Goal: Register for event/course

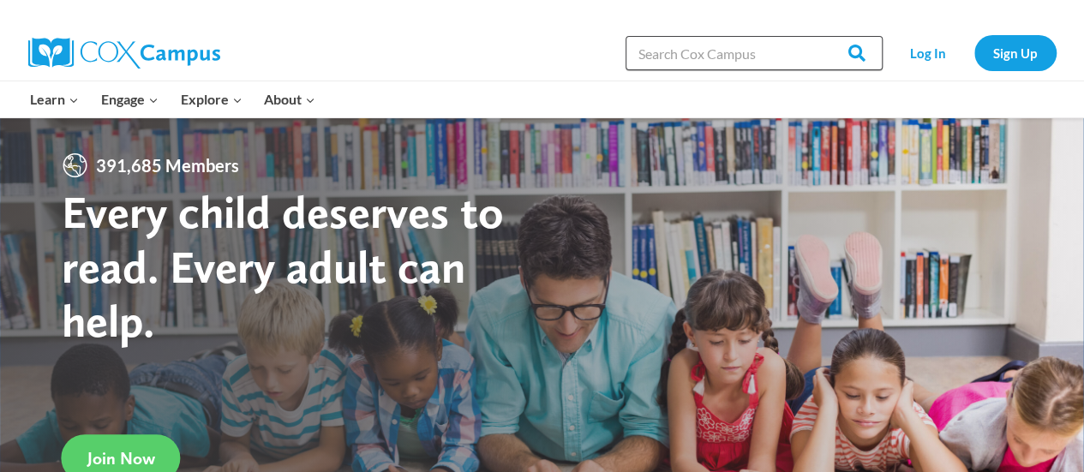
click at [735, 56] on input "Search in https://coxcampus.org/" at bounding box center [753, 53] width 257 height 34
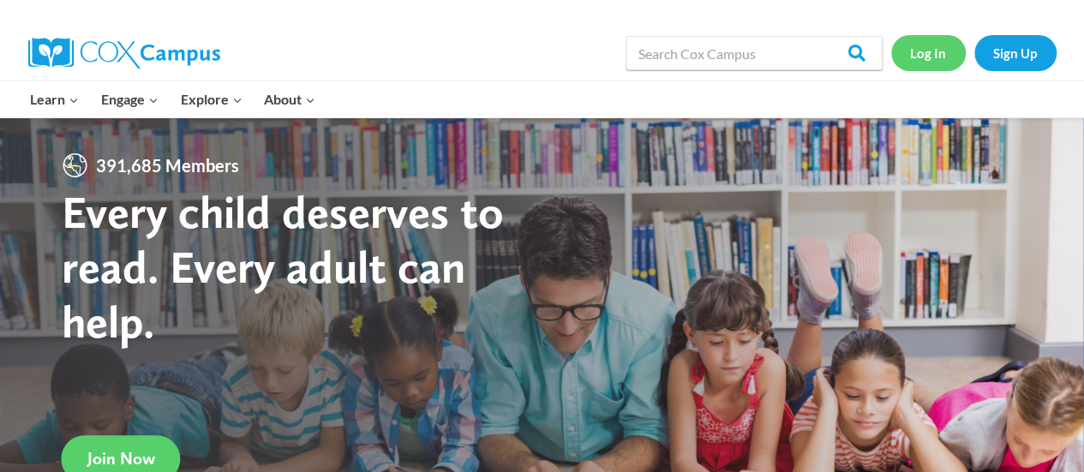
click at [924, 55] on link "Log In" at bounding box center [928, 52] width 75 height 35
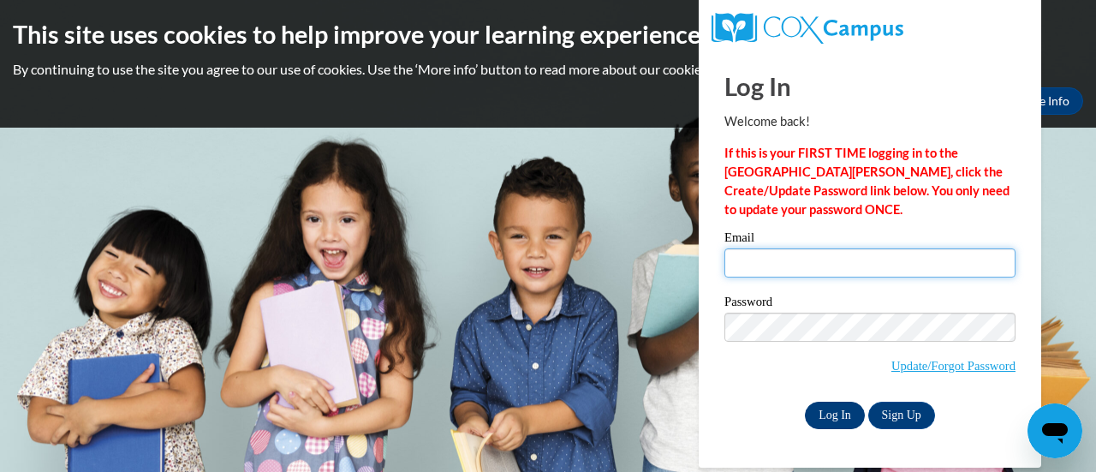
type input "hetzlin@sdmfschools.org"
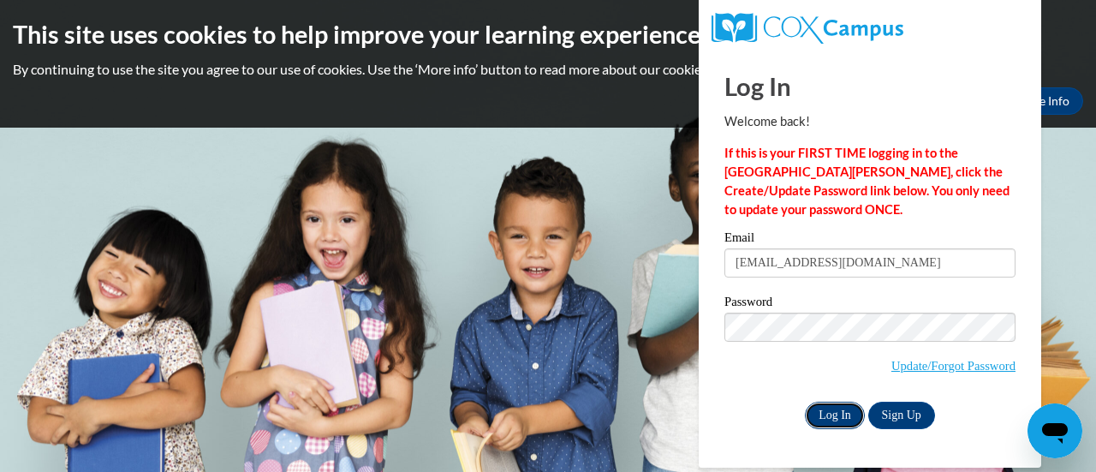
click at [843, 406] on input "Log In" at bounding box center [835, 415] width 60 height 27
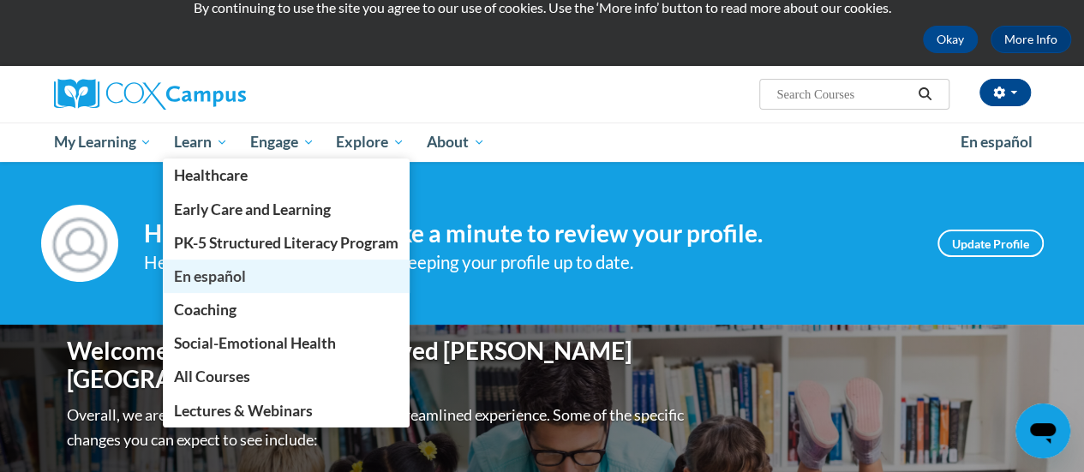
scroll to position [63, 0]
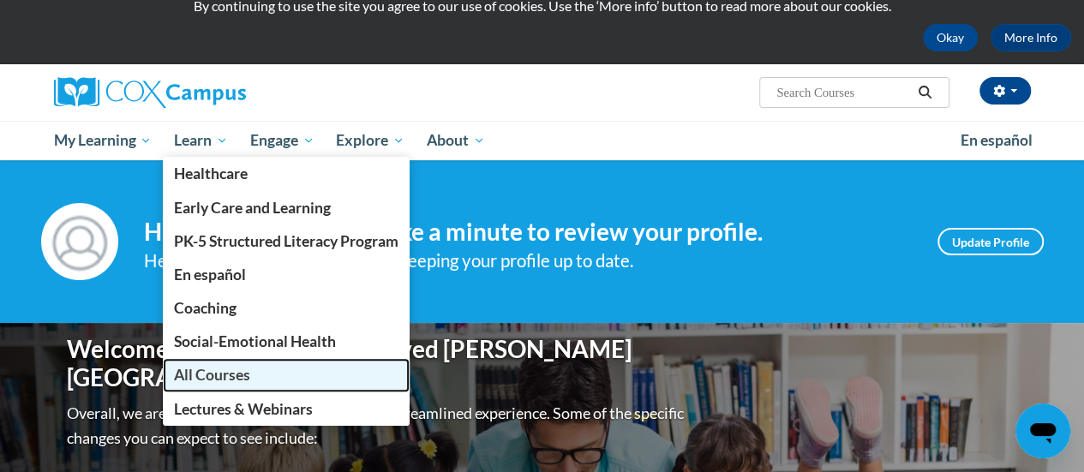
click at [212, 371] on span "All Courses" at bounding box center [212, 375] width 76 height 18
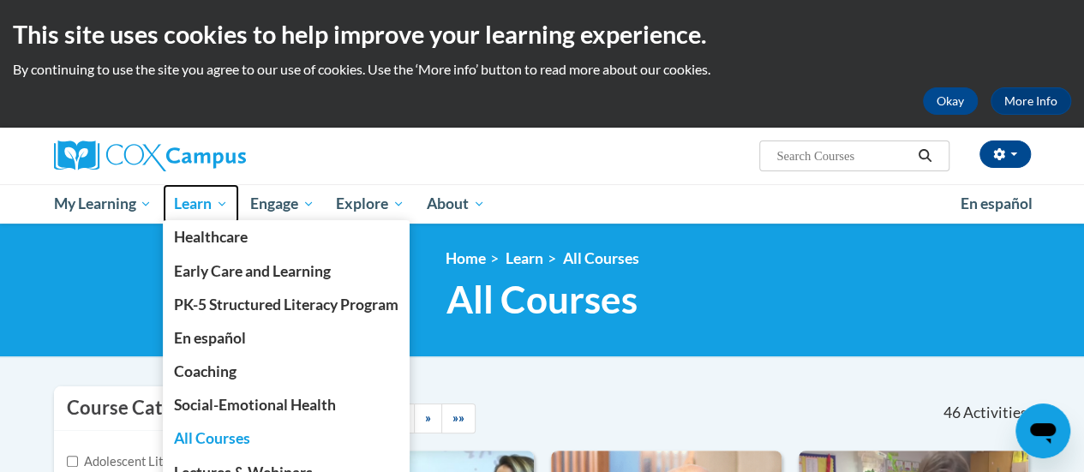
click at [208, 209] on span "Learn" at bounding box center [201, 204] width 54 height 21
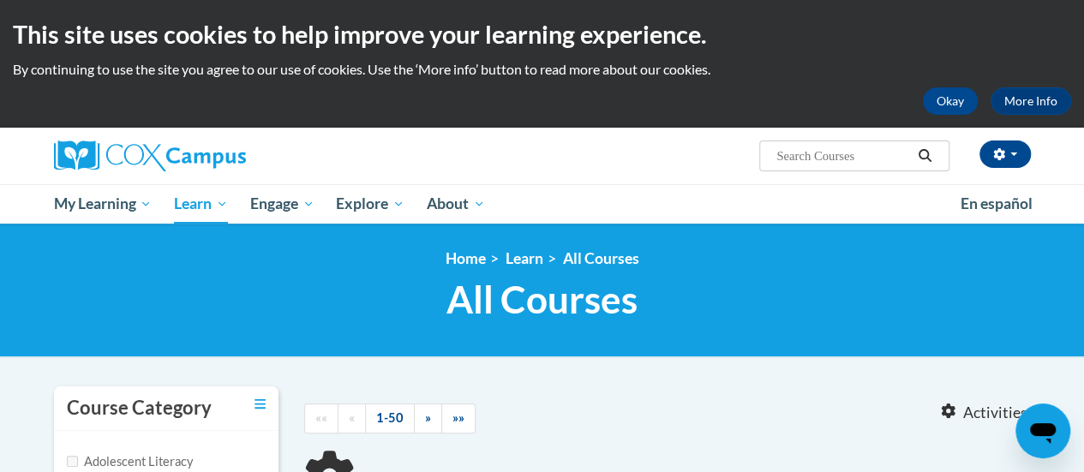
click at [791, 158] on input "Search..." at bounding box center [842, 156] width 137 height 21
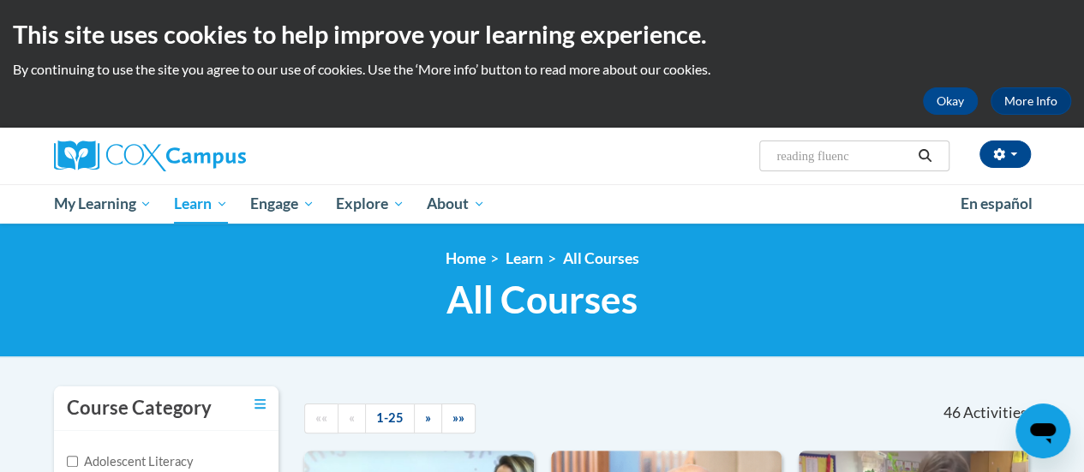
type input "reading fluency"
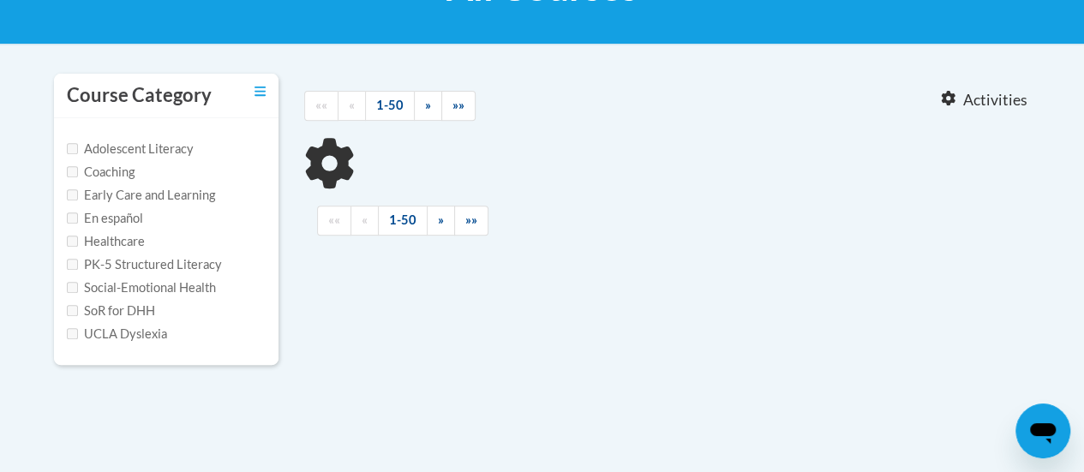
type input "reading fluency"
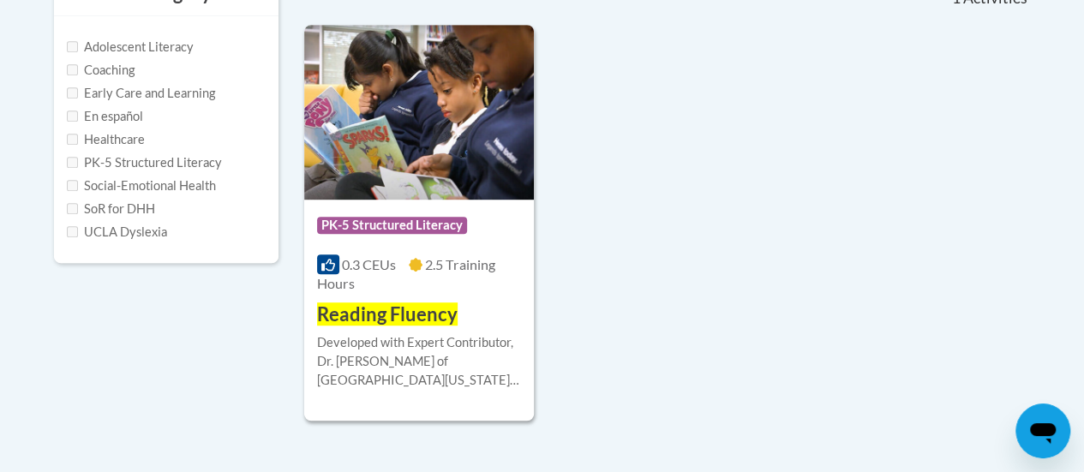
scroll to position [417, 0]
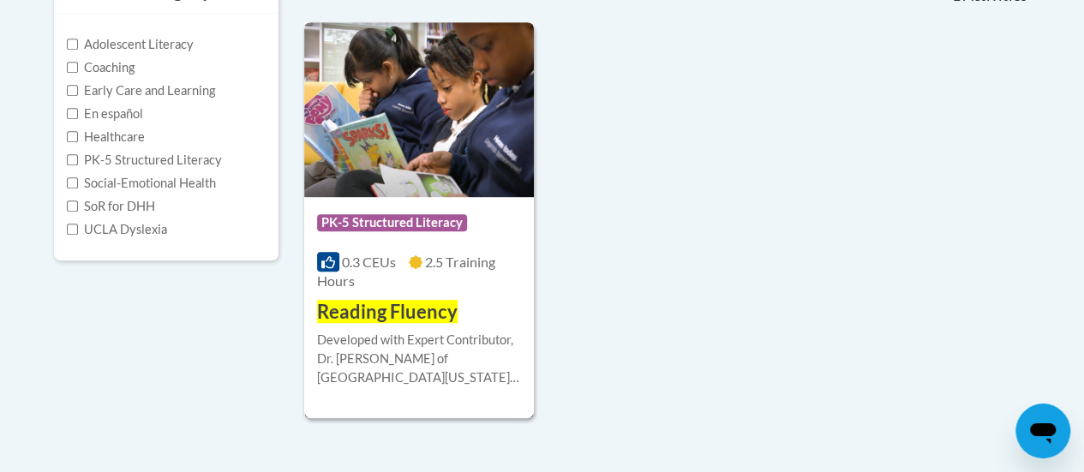
click at [378, 343] on div "Developed with Expert Contributor, [PERSON_NAME] of [GEOGRAPHIC_DATA][US_STATE]…" at bounding box center [419, 359] width 204 height 57
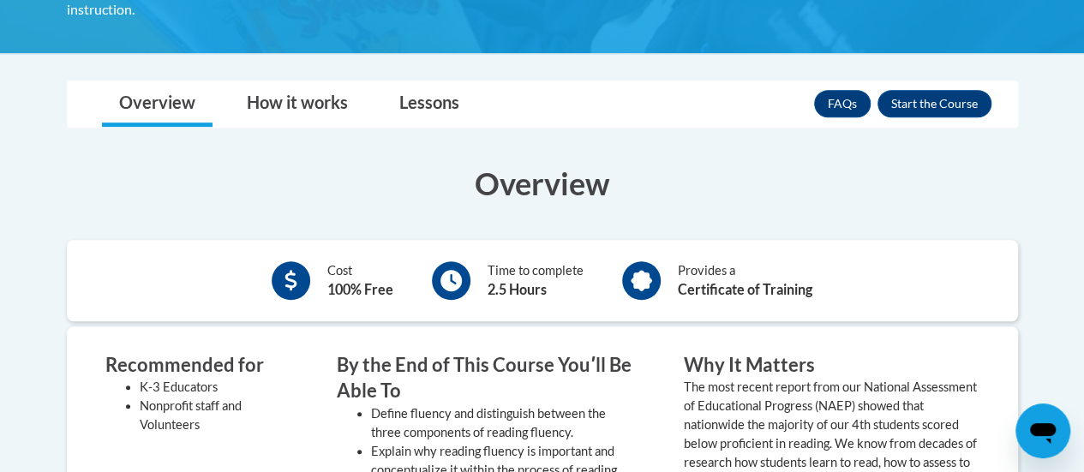
scroll to position [454, 0]
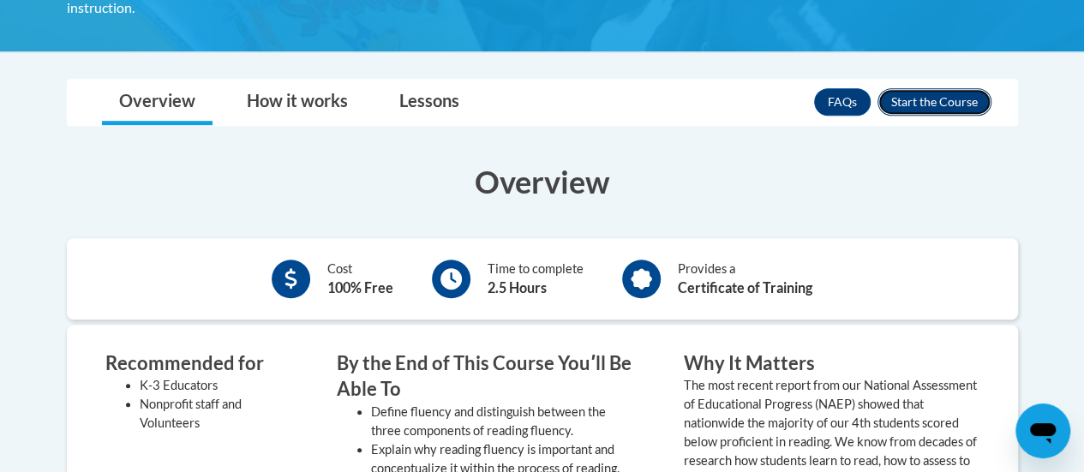
click at [928, 88] on button "Enroll" at bounding box center [934, 101] width 114 height 27
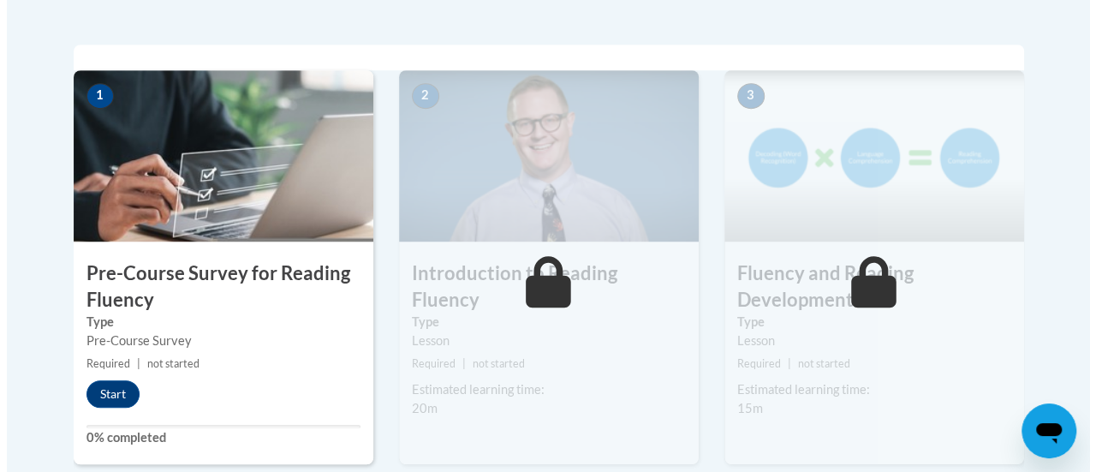
scroll to position [528, 0]
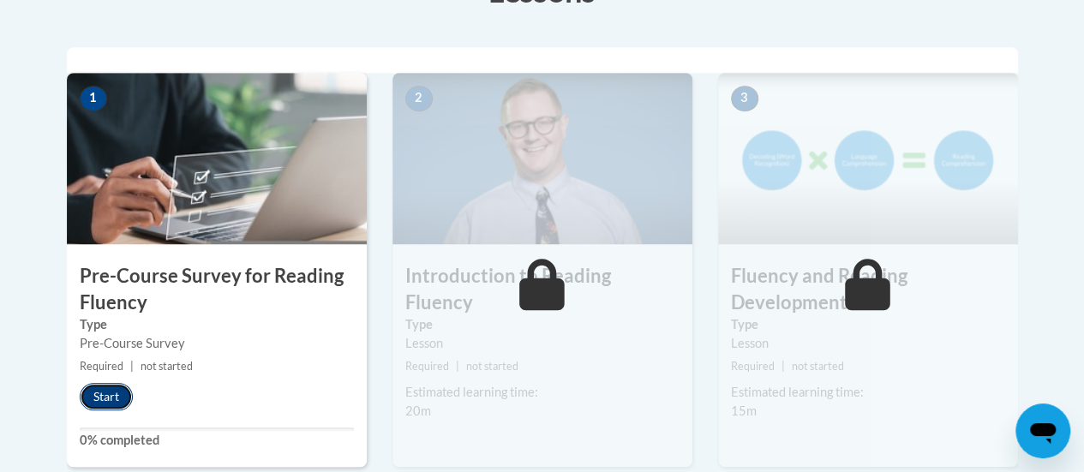
click at [98, 402] on button "Start" at bounding box center [106, 396] width 53 height 27
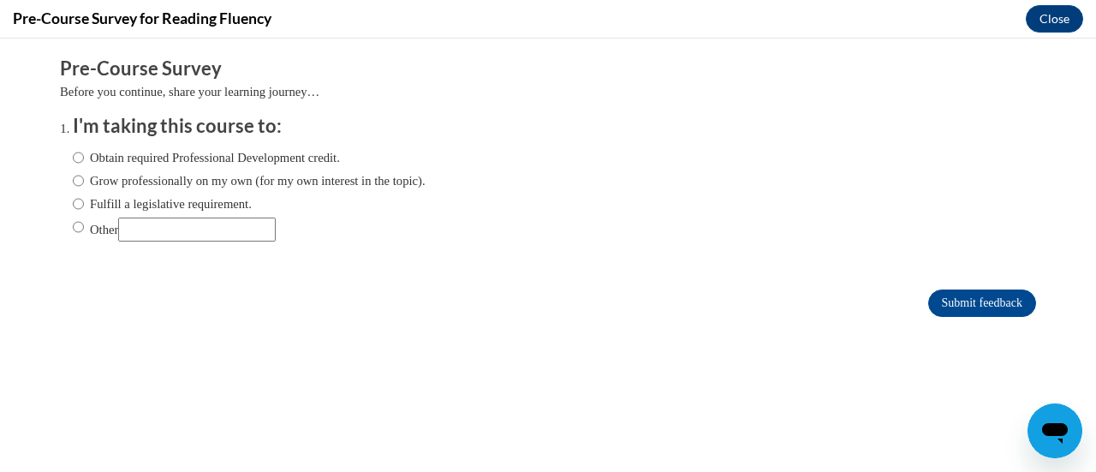
scroll to position [0, 0]
click at [73, 156] on input "Obtain required Professional Development credit." at bounding box center [78, 157] width 11 height 19
radio input "true"
click at [73, 208] on input "Fulfill a legislative requirement." at bounding box center [78, 203] width 11 height 19
radio input "true"
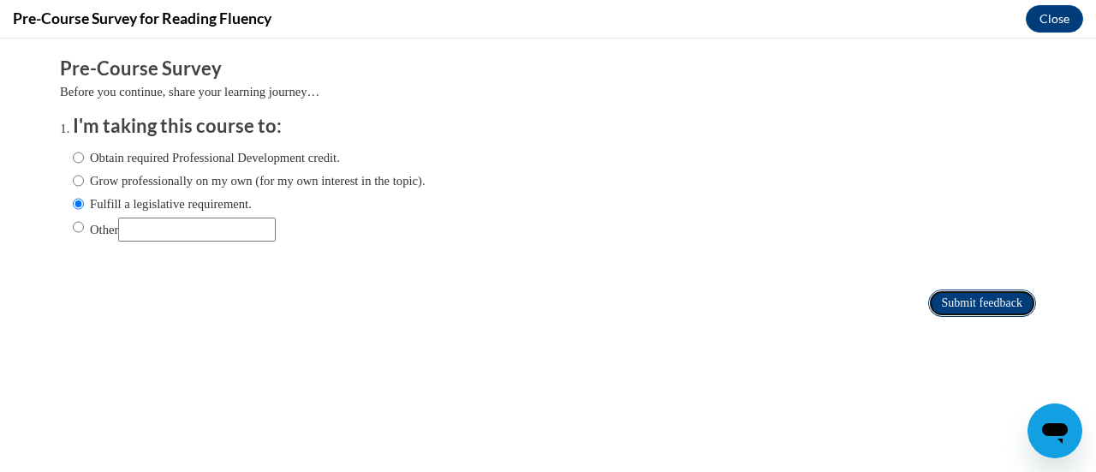
click at [952, 309] on input "Submit feedback" at bounding box center [983, 303] width 108 height 27
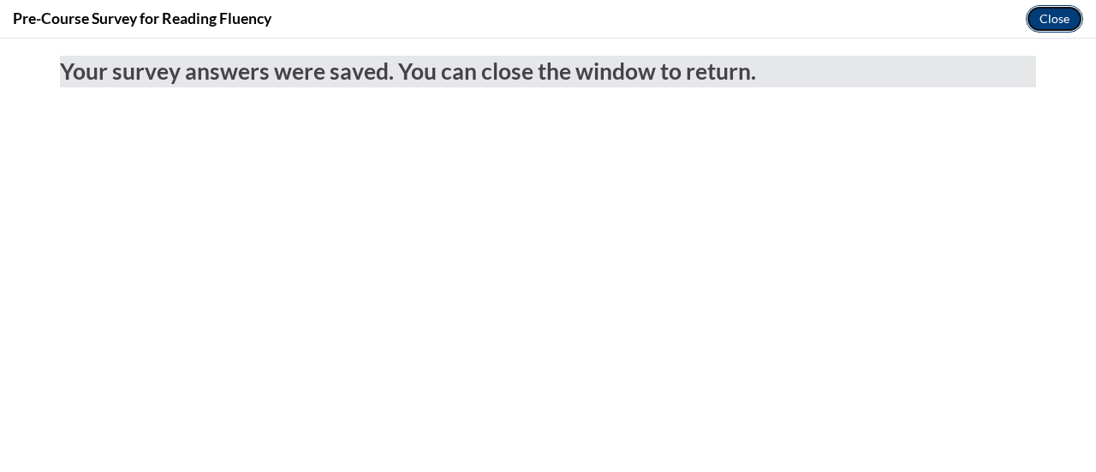
click at [1055, 19] on button "Close" at bounding box center [1054, 18] width 57 height 27
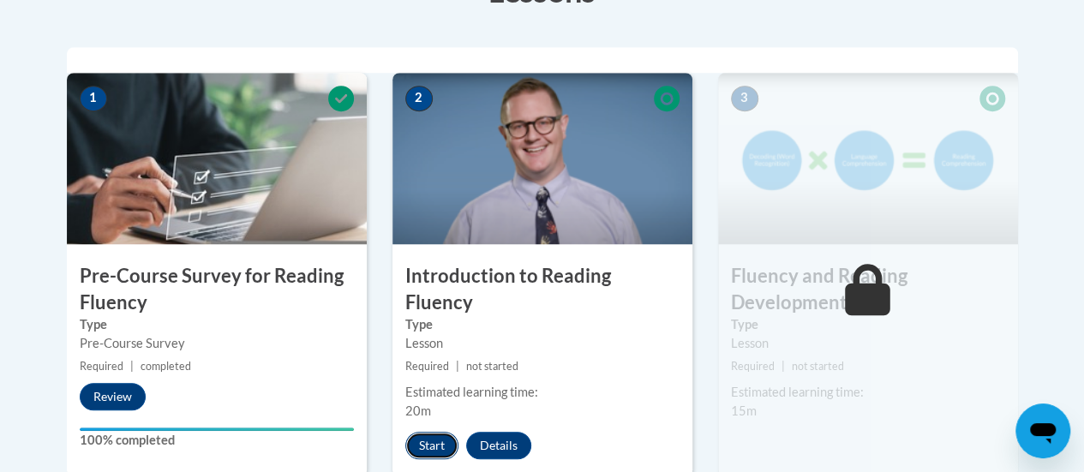
click at [436, 432] on button "Start" at bounding box center [431, 445] width 53 height 27
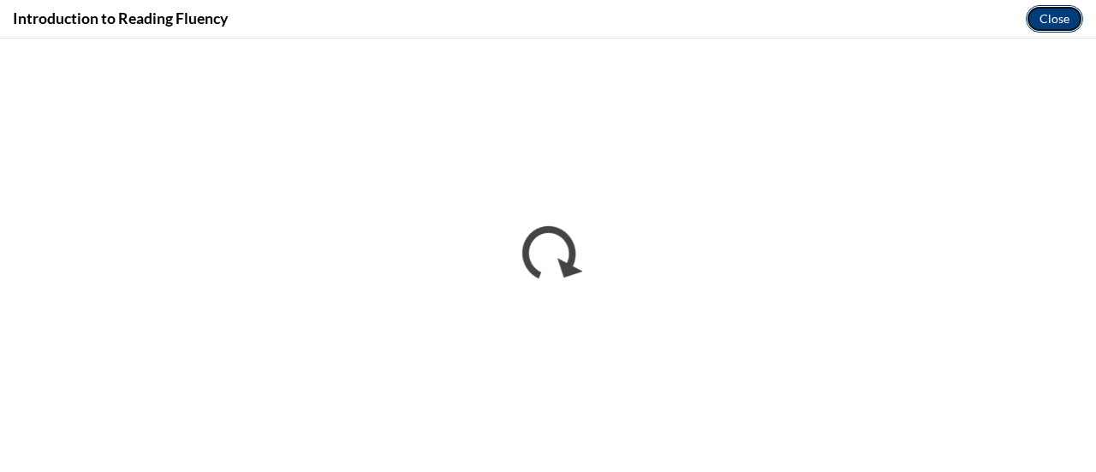
click at [1042, 18] on button "Close" at bounding box center [1054, 18] width 57 height 27
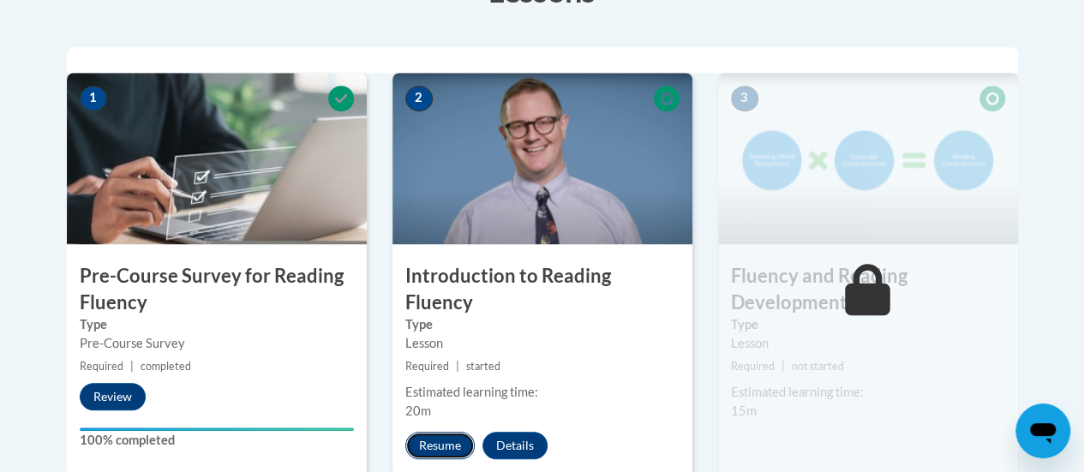
click at [447, 432] on button "Resume" at bounding box center [439, 445] width 69 height 27
